Goal: Task Accomplishment & Management: Manage account settings

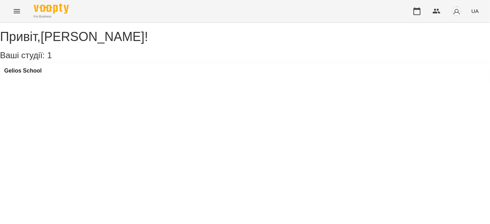
click at [14, 6] on button "Menu" at bounding box center [16, 11] width 17 height 17
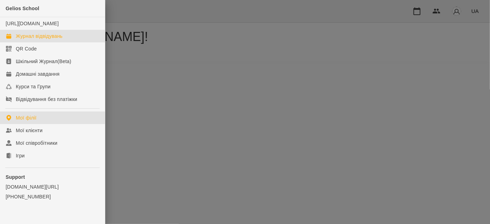
click at [26, 40] on div "Журнал відвідувань" at bounding box center [39, 36] width 47 height 7
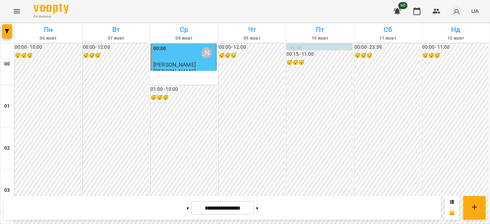
scroll to position [415, 0]
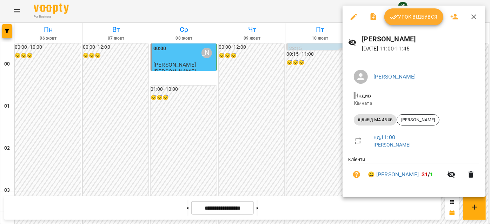
click at [472, 20] on icon "button" at bounding box center [474, 17] width 8 height 8
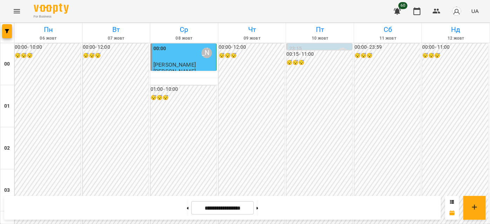
scroll to position [766, 0]
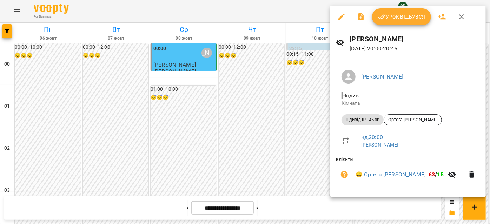
click at [463, 15] on icon "button" at bounding box center [461, 17] width 8 height 8
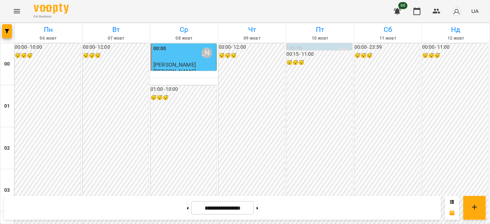
scroll to position [318, 0]
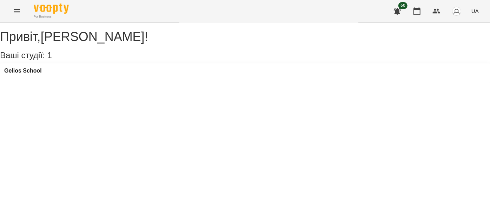
click at [14, 15] on icon "Menu" at bounding box center [17, 11] width 8 height 8
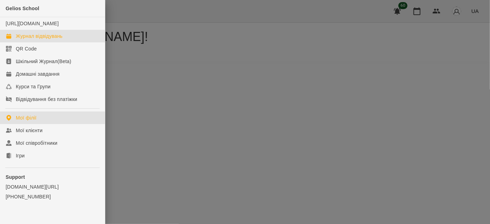
click at [25, 39] on link "Журнал відвідувань" at bounding box center [52, 36] width 105 height 13
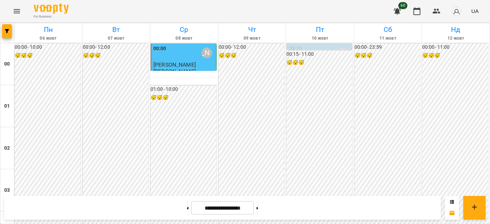
scroll to position [447, 0]
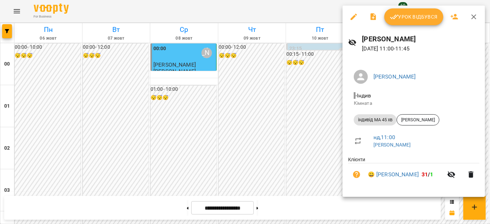
click at [355, 14] on icon "button" at bounding box center [354, 17] width 6 height 6
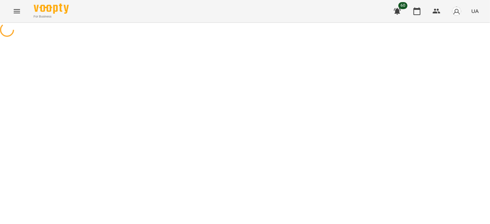
select select "**********"
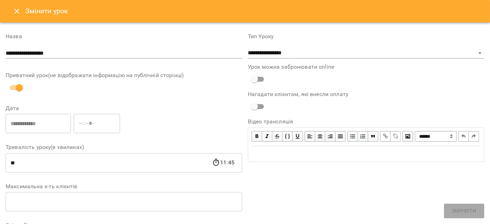
click at [5, 11] on div "Змінити урок" at bounding box center [245, 11] width 490 height 22
click at [15, 11] on icon "Close" at bounding box center [17, 11] width 8 height 8
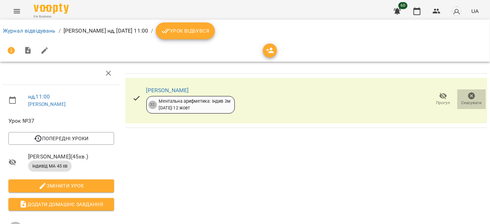
click at [457, 100] on button "Скасувати" at bounding box center [471, 100] width 28 height 20
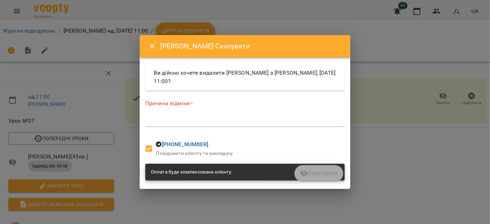
click at [147, 44] on button "Close" at bounding box center [152, 46] width 17 height 17
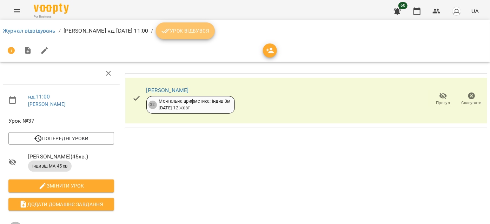
click at [209, 34] on span "Урок відбувся" at bounding box center [185, 31] width 48 height 8
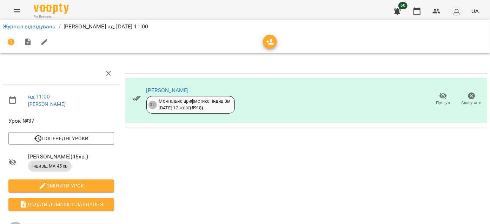
click at [442, 97] on icon "button" at bounding box center [443, 96] width 8 height 8
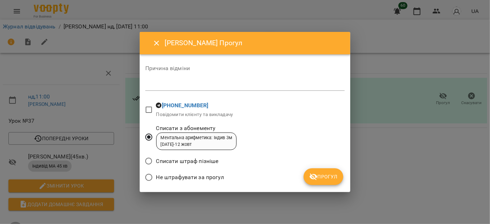
click at [323, 176] on span "Прогул" at bounding box center [323, 177] width 28 height 8
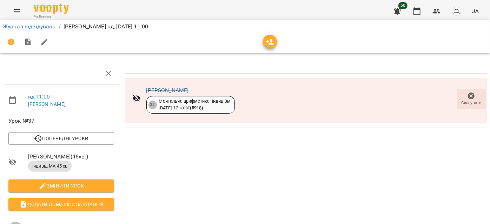
click at [11, 12] on button "Menu" at bounding box center [16, 11] width 17 height 17
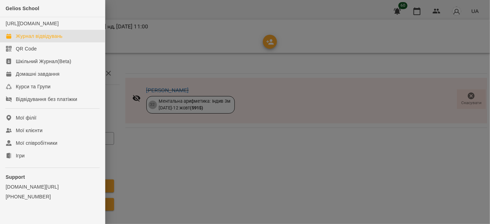
click at [36, 40] on div "Журнал відвідувань" at bounding box center [39, 36] width 47 height 7
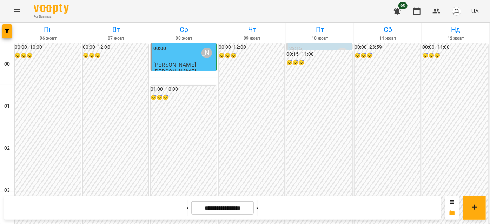
scroll to position [478, 0]
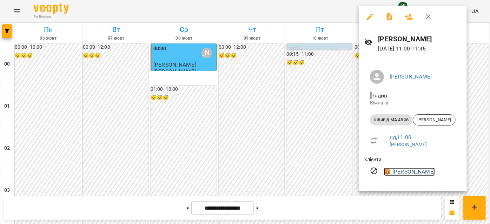
click at [417, 173] on link "😡 [PERSON_NAME]" at bounding box center [409, 172] width 51 height 8
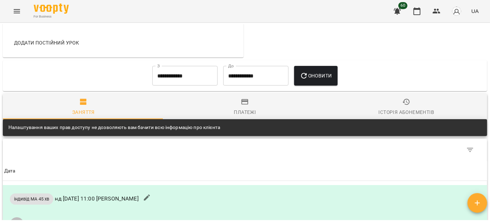
scroll to position [510, 0]
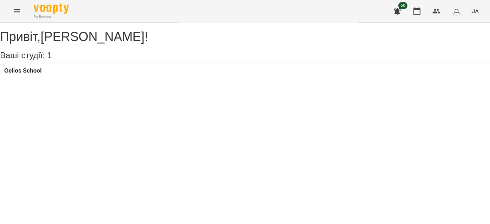
click at [19, 8] on icon "Menu" at bounding box center [17, 11] width 8 height 8
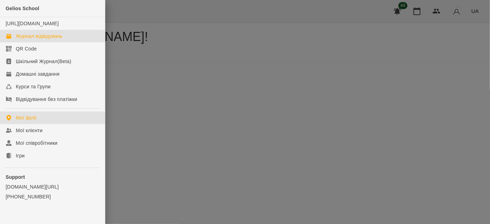
click at [35, 40] on div "Журнал відвідувань" at bounding box center [39, 36] width 47 height 7
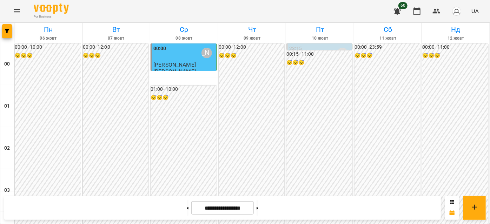
scroll to position [415, 0]
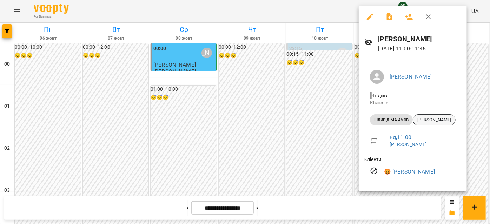
click at [437, 120] on span "[PERSON_NAME]" at bounding box center [434, 120] width 42 height 6
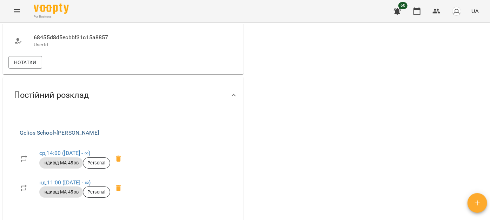
scroll to position [351, 0]
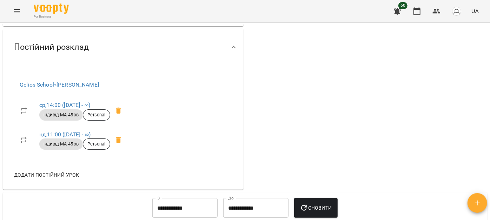
click at [28, 19] on span "Нотатки" at bounding box center [25, 14] width 22 height 8
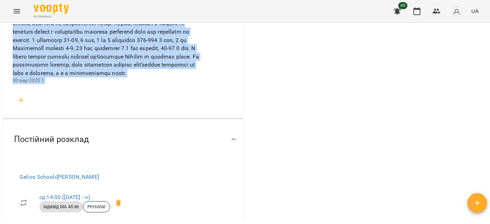
scroll to position [702, 0]
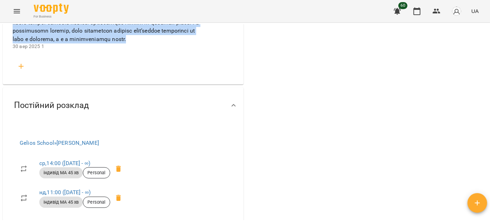
drag, startPoint x: 20, startPoint y: 101, endPoint x: 135, endPoint y: 79, distance: 117.1
copy span "ломія чудово проявляє себе на заняттях ментальною арифметикою. Вона має розвине…"
